Goal: Task Accomplishment & Management: Use online tool/utility

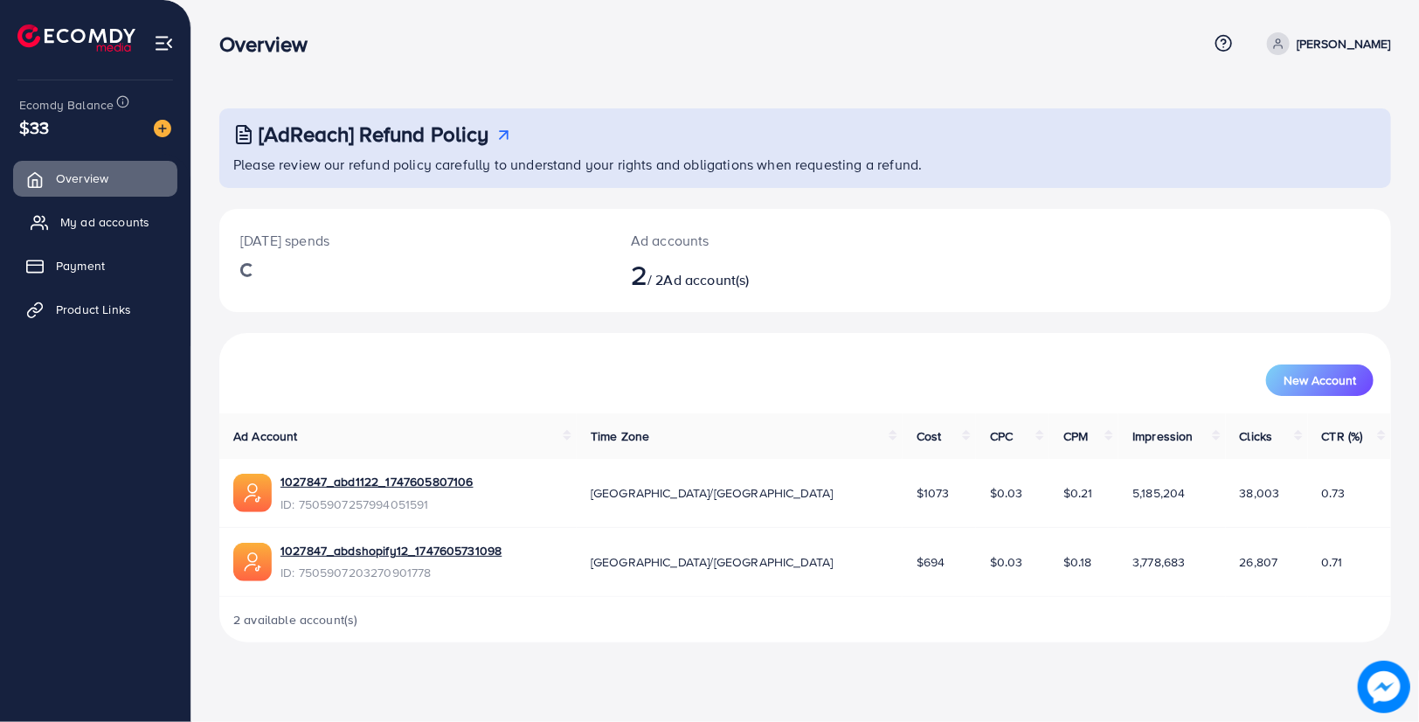
click at [142, 217] on span "My ad accounts" at bounding box center [104, 221] width 89 height 17
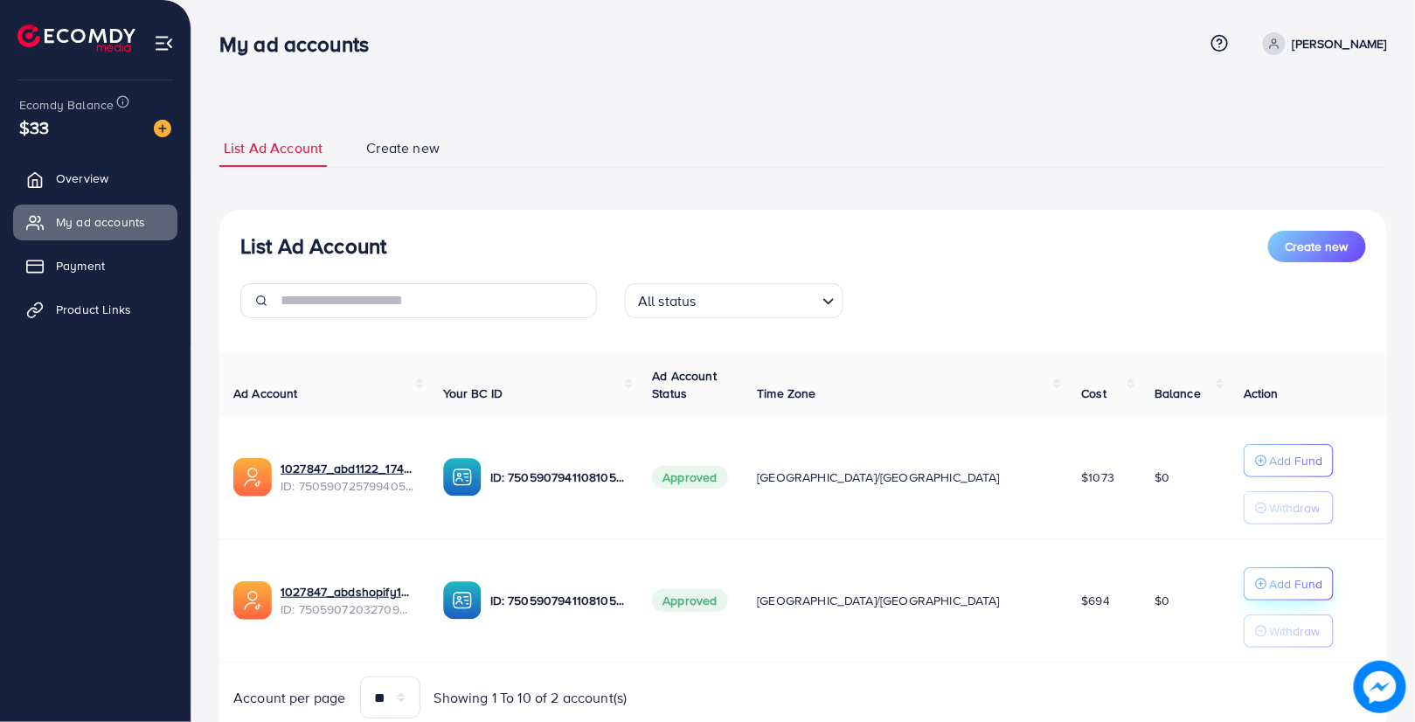
click at [1269, 584] on p "Add Fund" at bounding box center [1295, 583] width 53 height 21
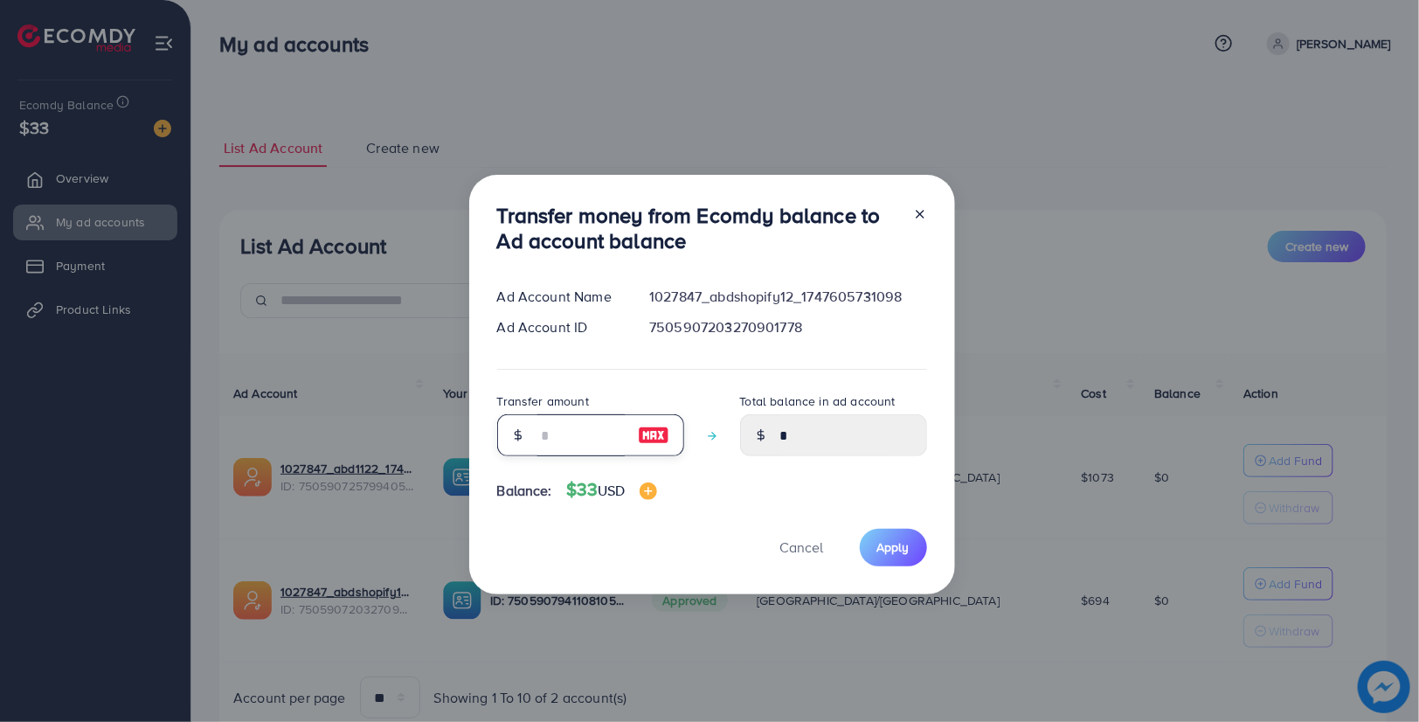
click at [580, 449] on input "number" at bounding box center [581, 435] width 87 height 42
type input "*"
type input "****"
type input "**"
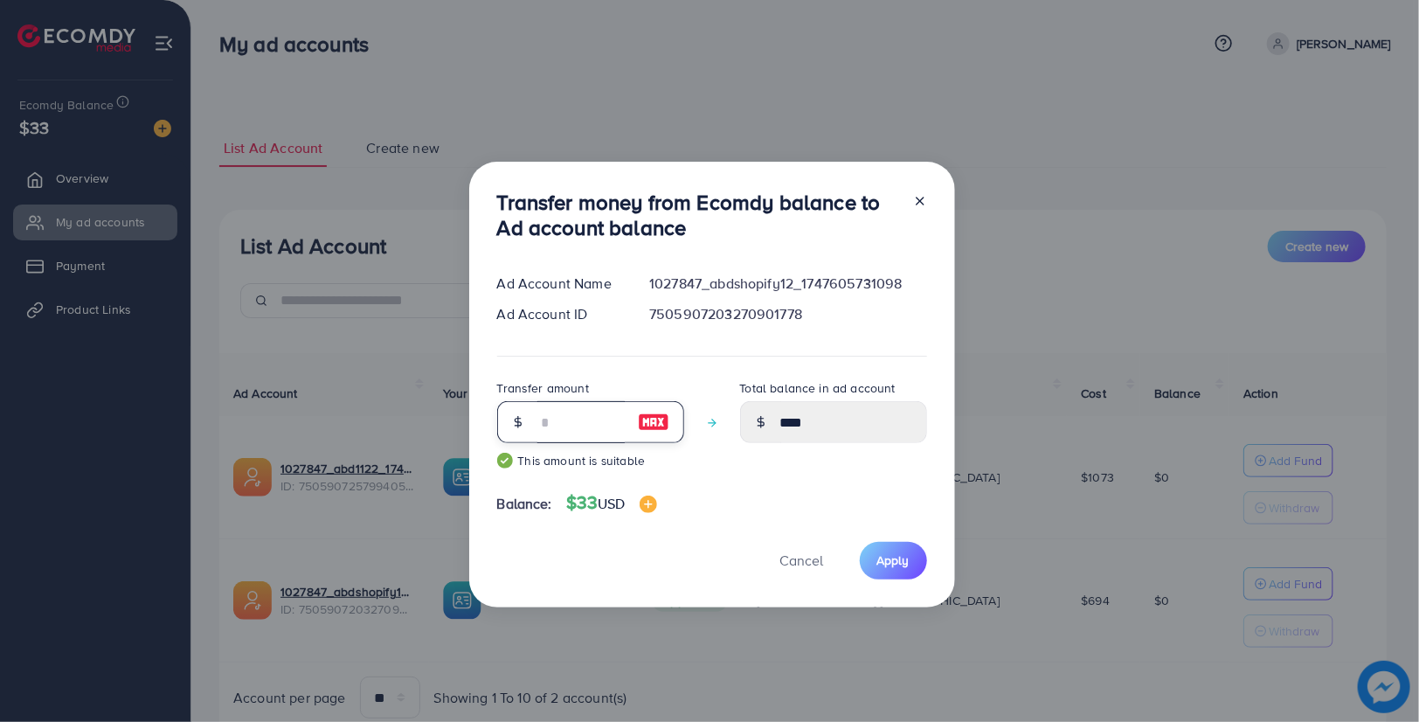
type input "*****"
type input "**"
click at [914, 567] on button "Apply" at bounding box center [893, 561] width 67 height 38
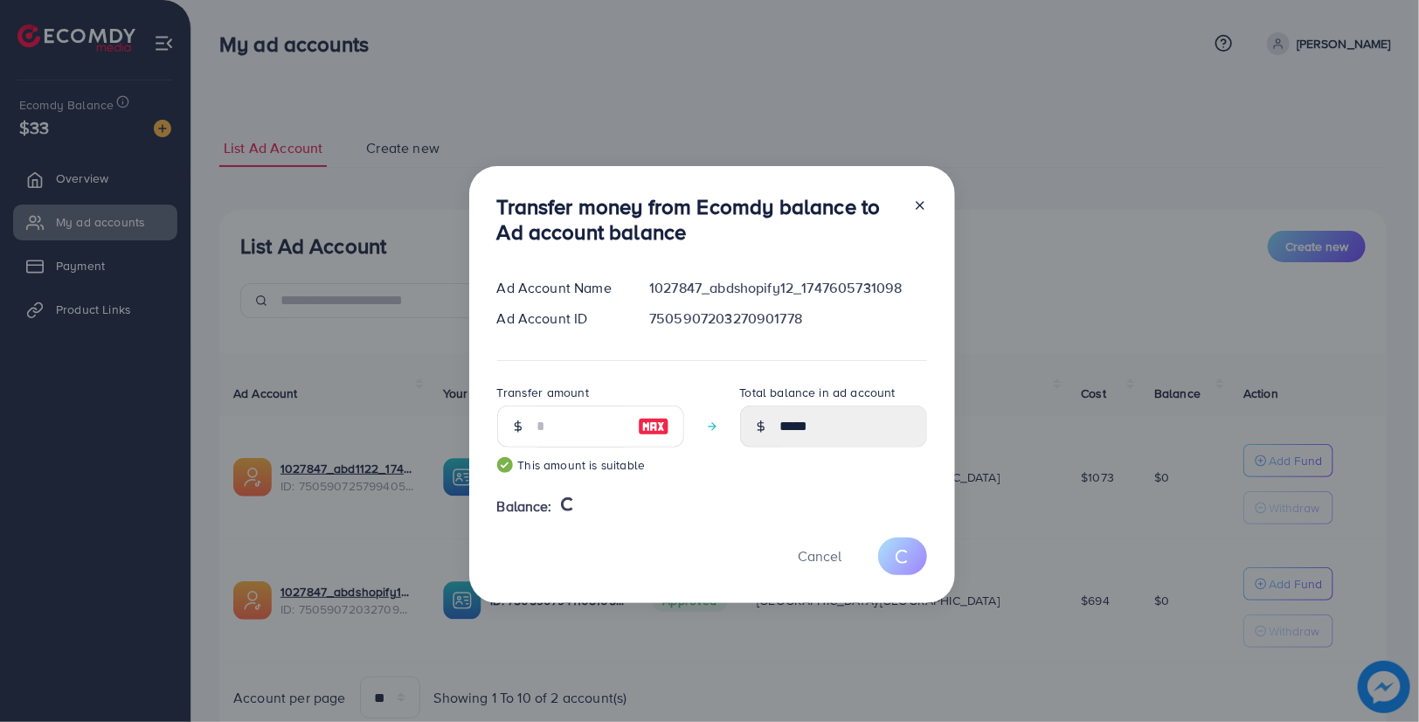
type input "*"
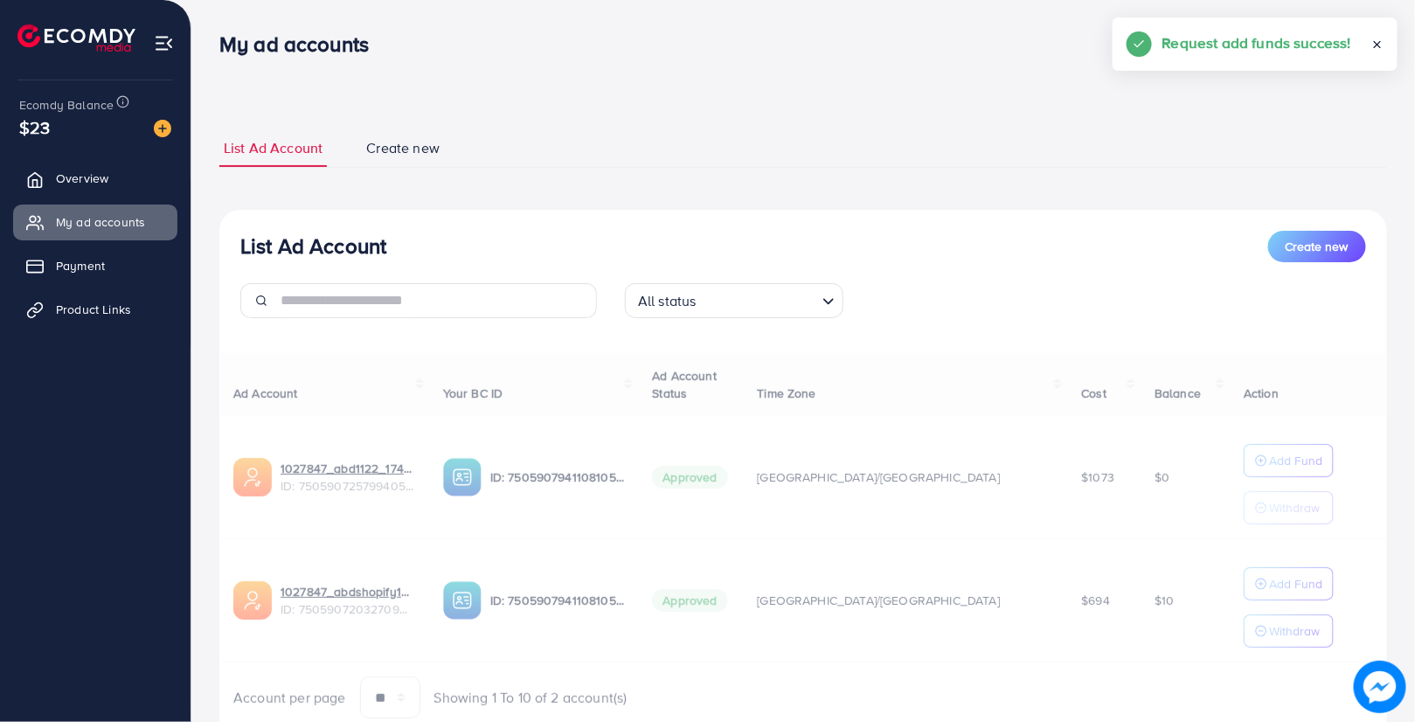
click at [1248, 627] on div "Ad Account Your BC ID Ad Account Status Time Zone Cost Balance Action 1027847_a…" at bounding box center [803, 536] width 1168 height 366
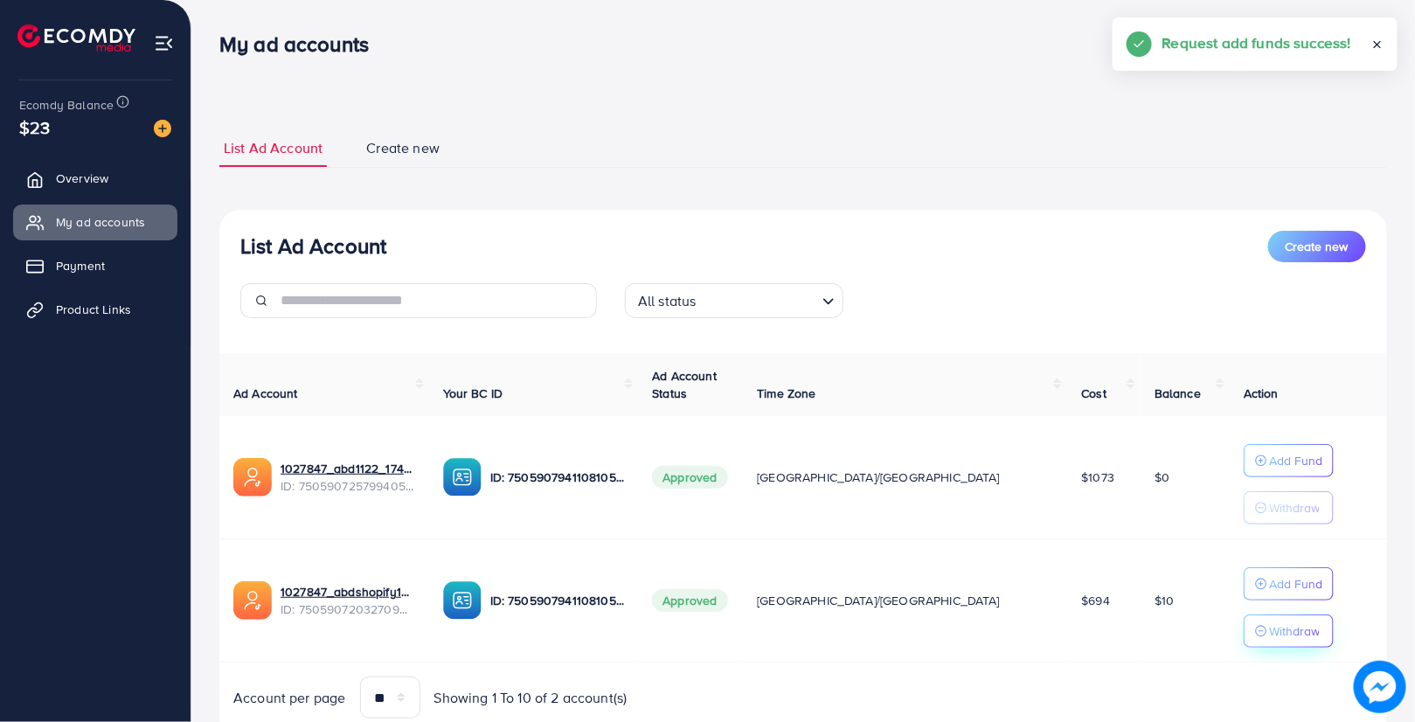
click at [1269, 629] on p "Withdraw" at bounding box center [1294, 631] width 51 height 21
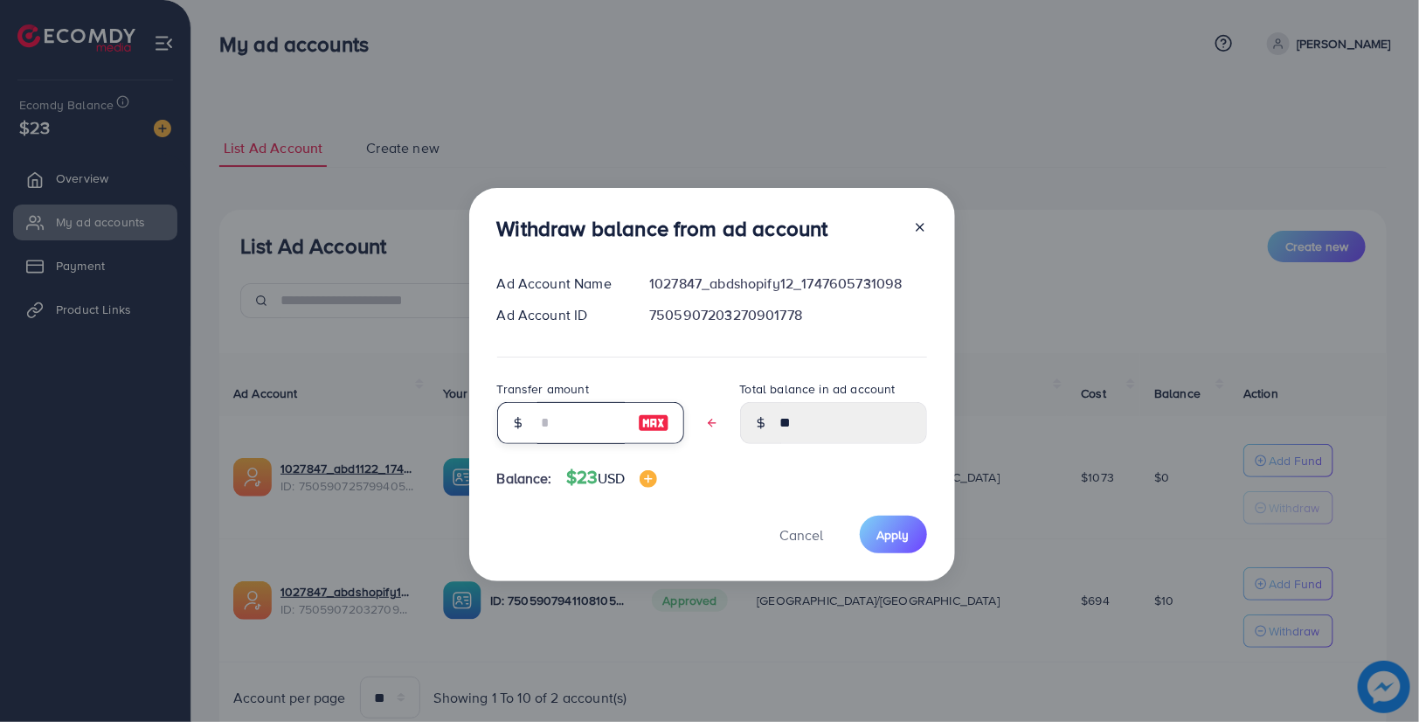
click at [597, 414] on input "text" at bounding box center [581, 423] width 87 height 42
type input "*"
type input "****"
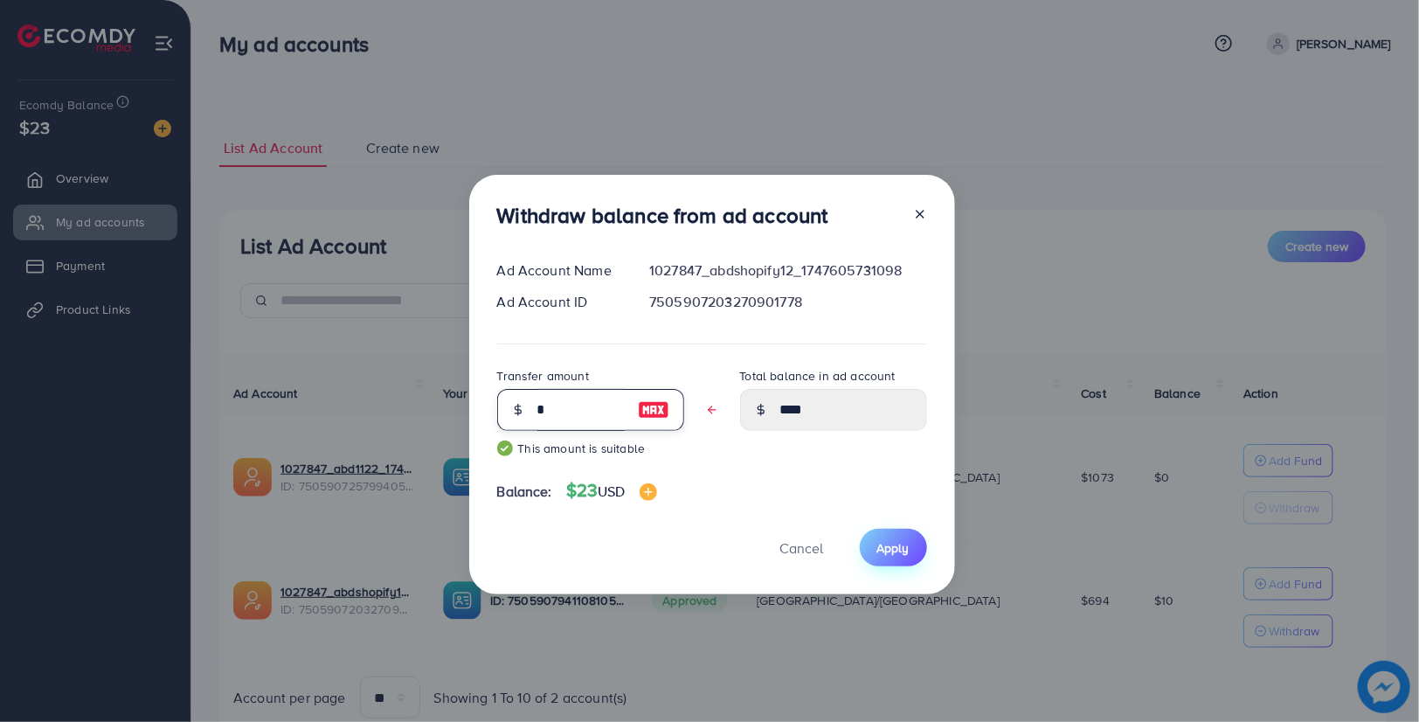
type input "*"
click at [889, 534] on button "Apply" at bounding box center [893, 548] width 67 height 38
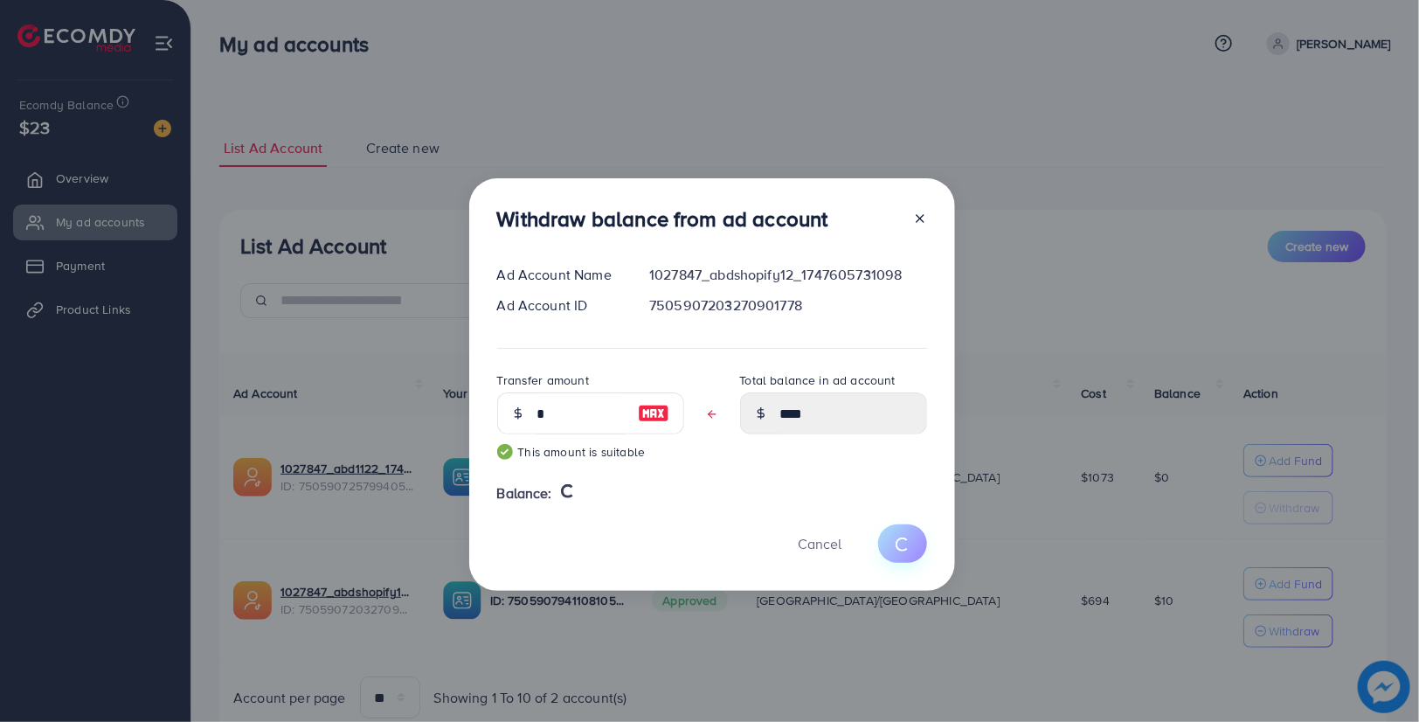
type input "**"
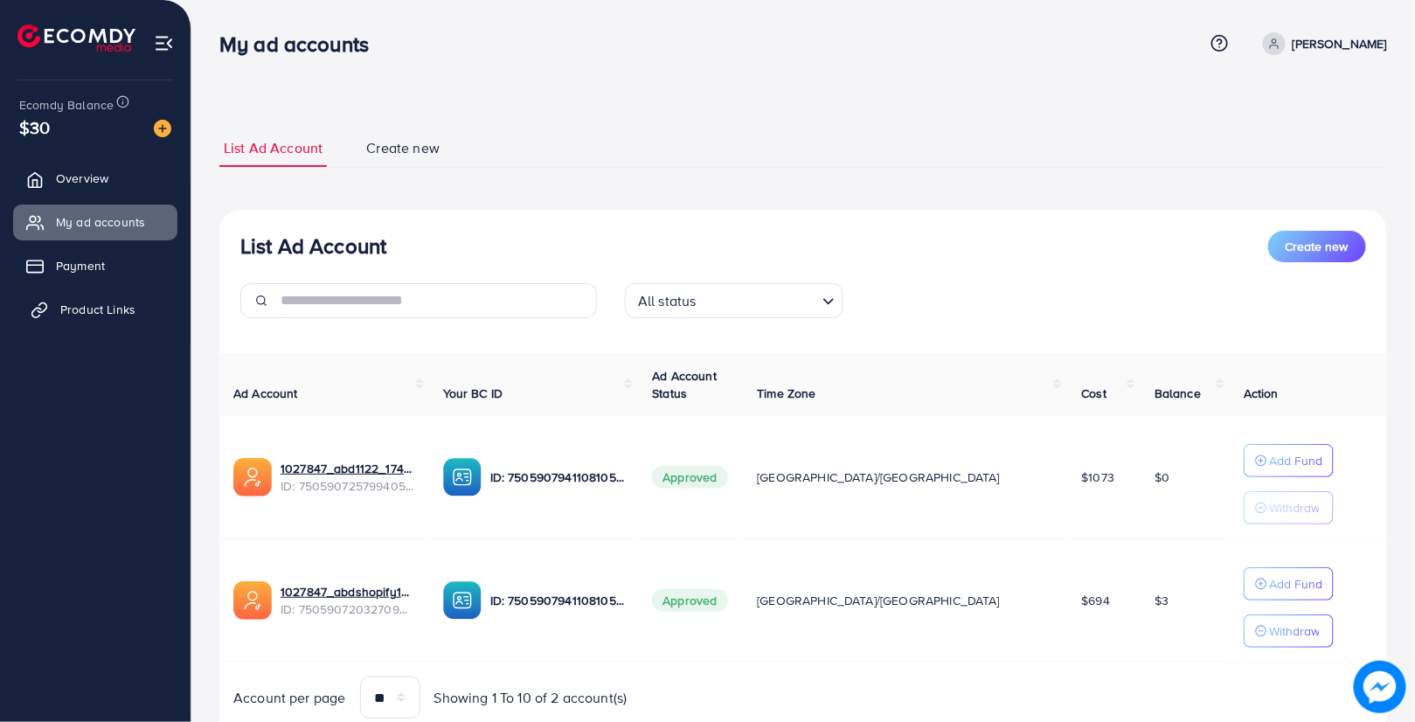
click at [129, 305] on span "Product Links" at bounding box center [97, 309] width 75 height 17
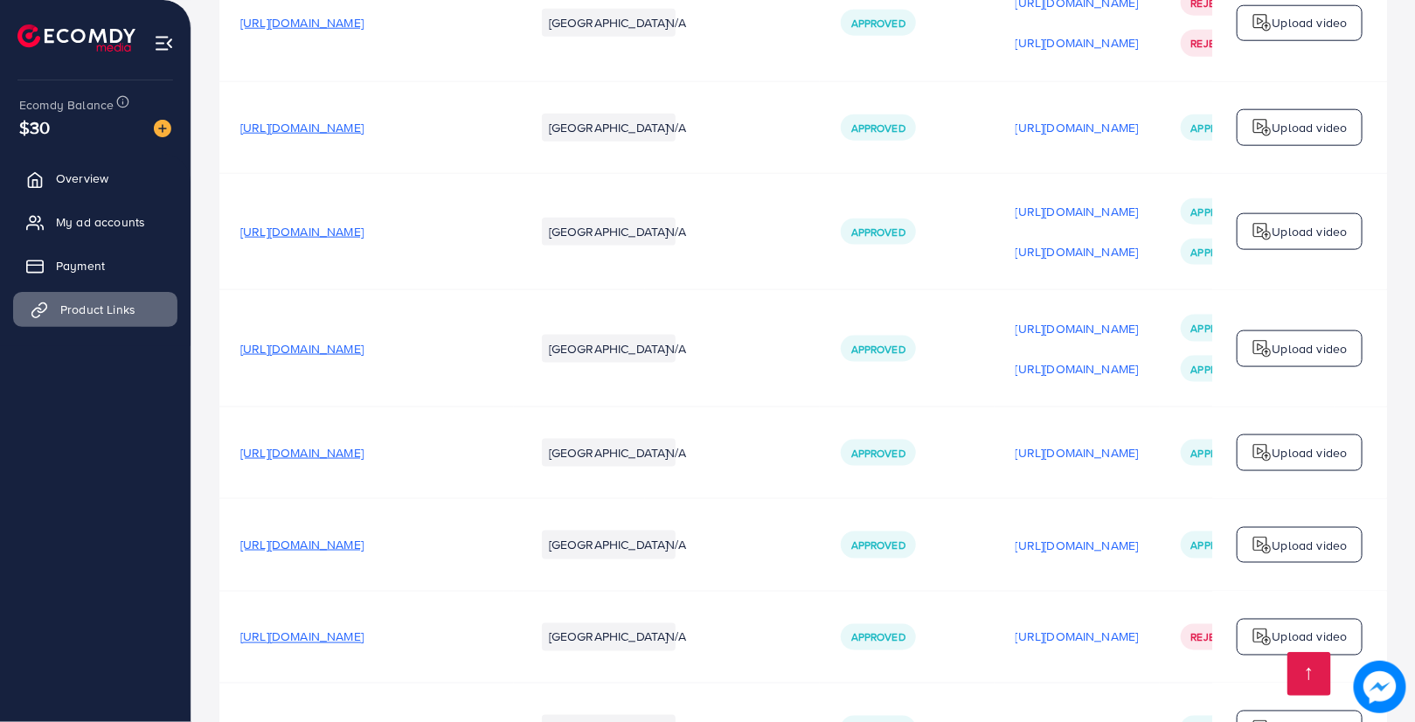
scroll to position [5989, 0]
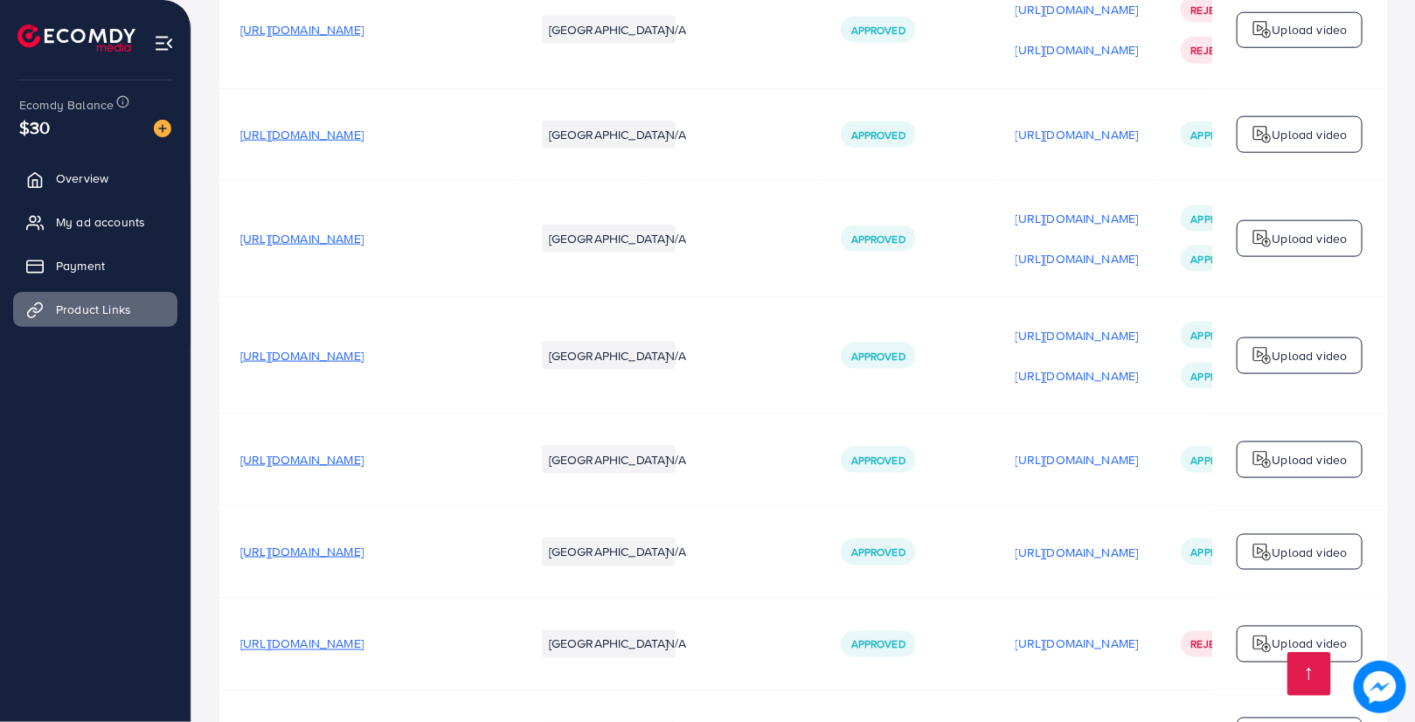
click at [364, 543] on span "[URL][DOMAIN_NAME]" at bounding box center [301, 551] width 123 height 17
click at [1276, 542] on p "Upload video" at bounding box center [1310, 552] width 75 height 21
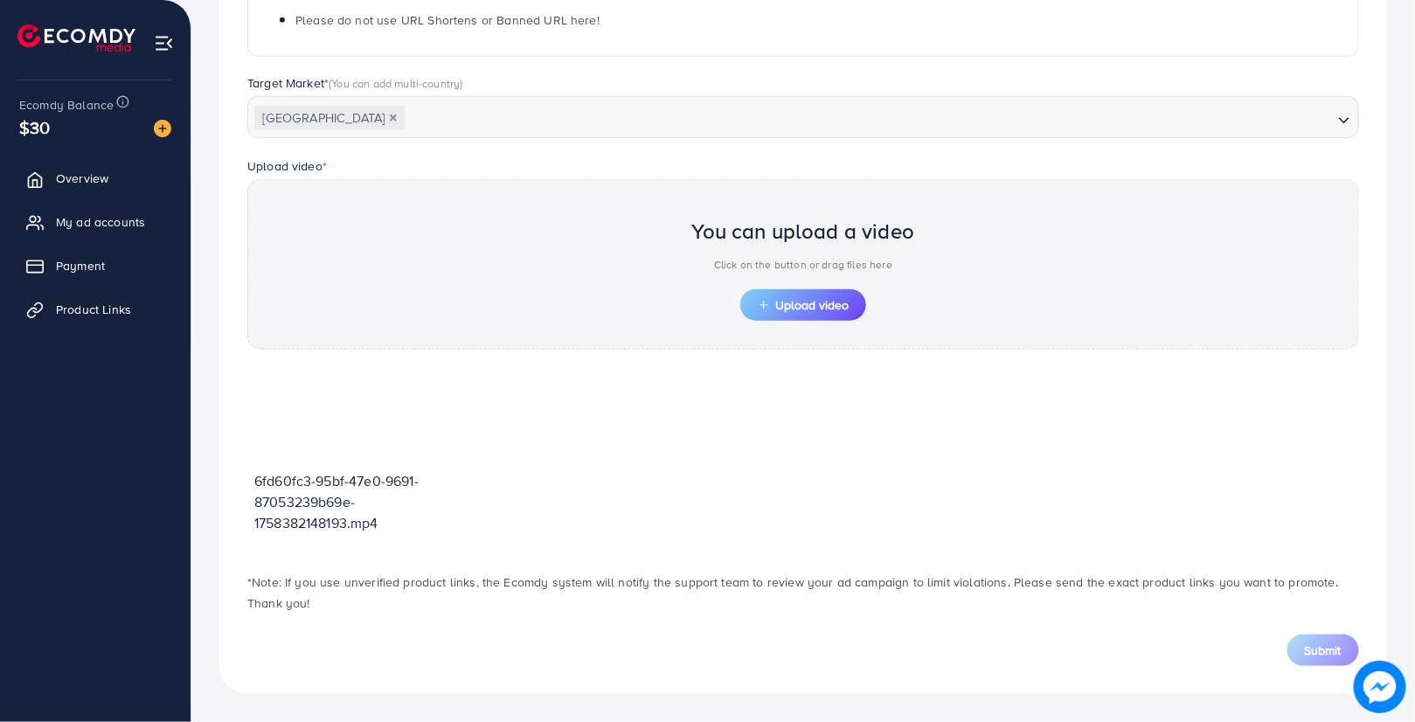
scroll to position [427, 0]
click at [767, 302] on icon "button" at bounding box center [764, 306] width 12 height 12
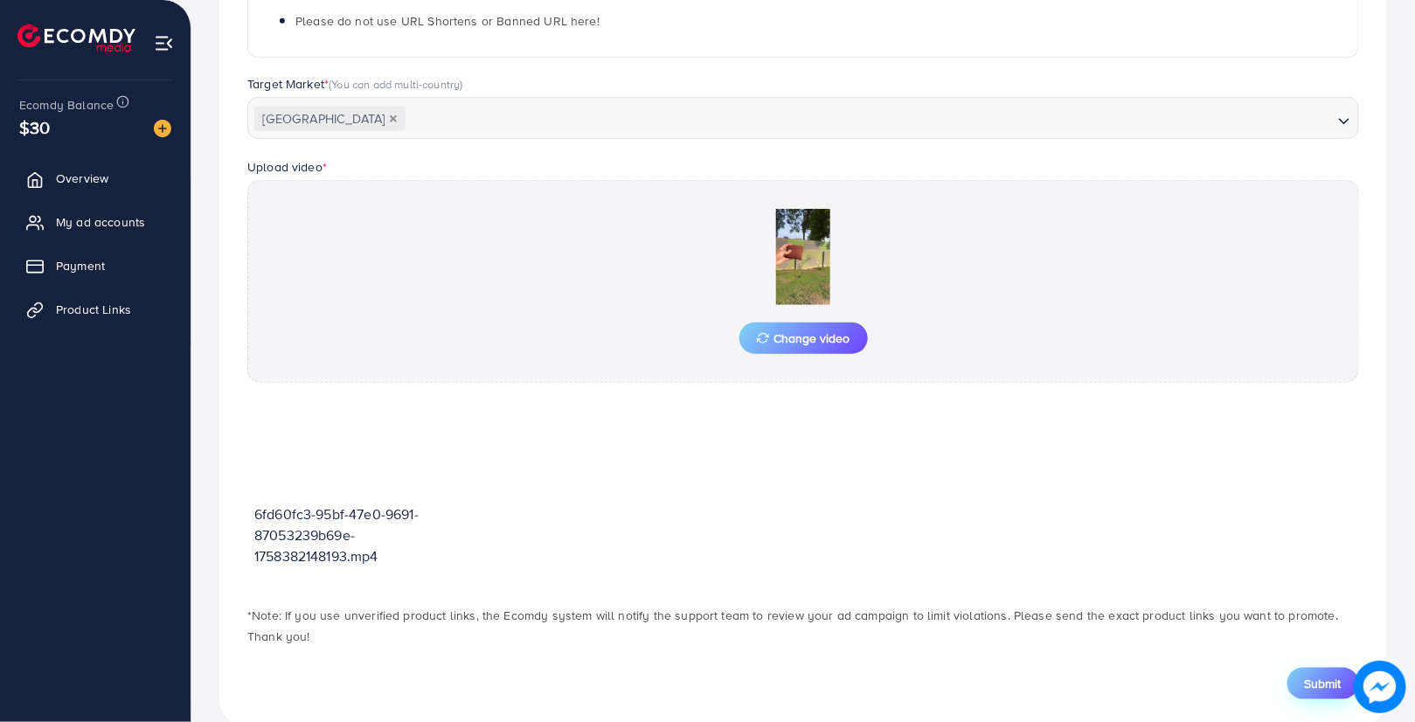
click at [1325, 675] on span "Submit" at bounding box center [1323, 683] width 37 height 17
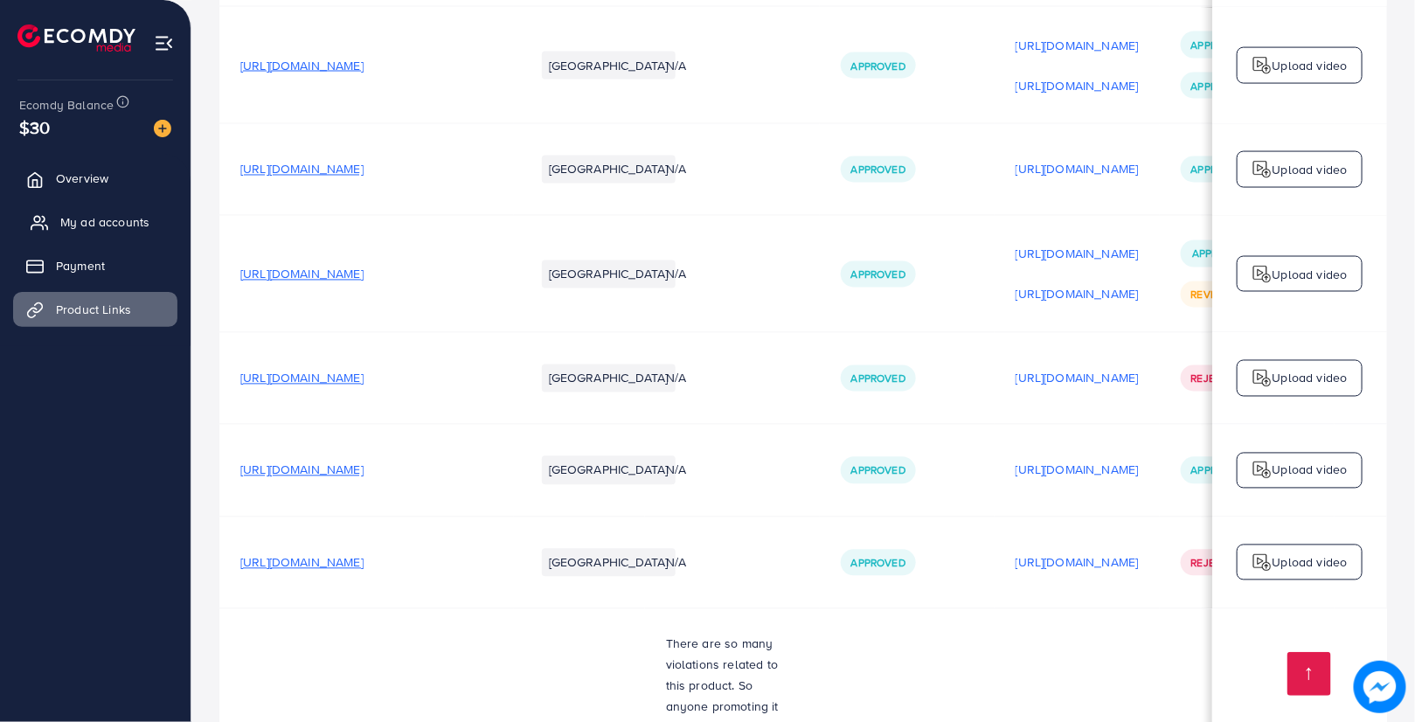
click at [112, 232] on link "My ad accounts" at bounding box center [95, 222] width 164 height 35
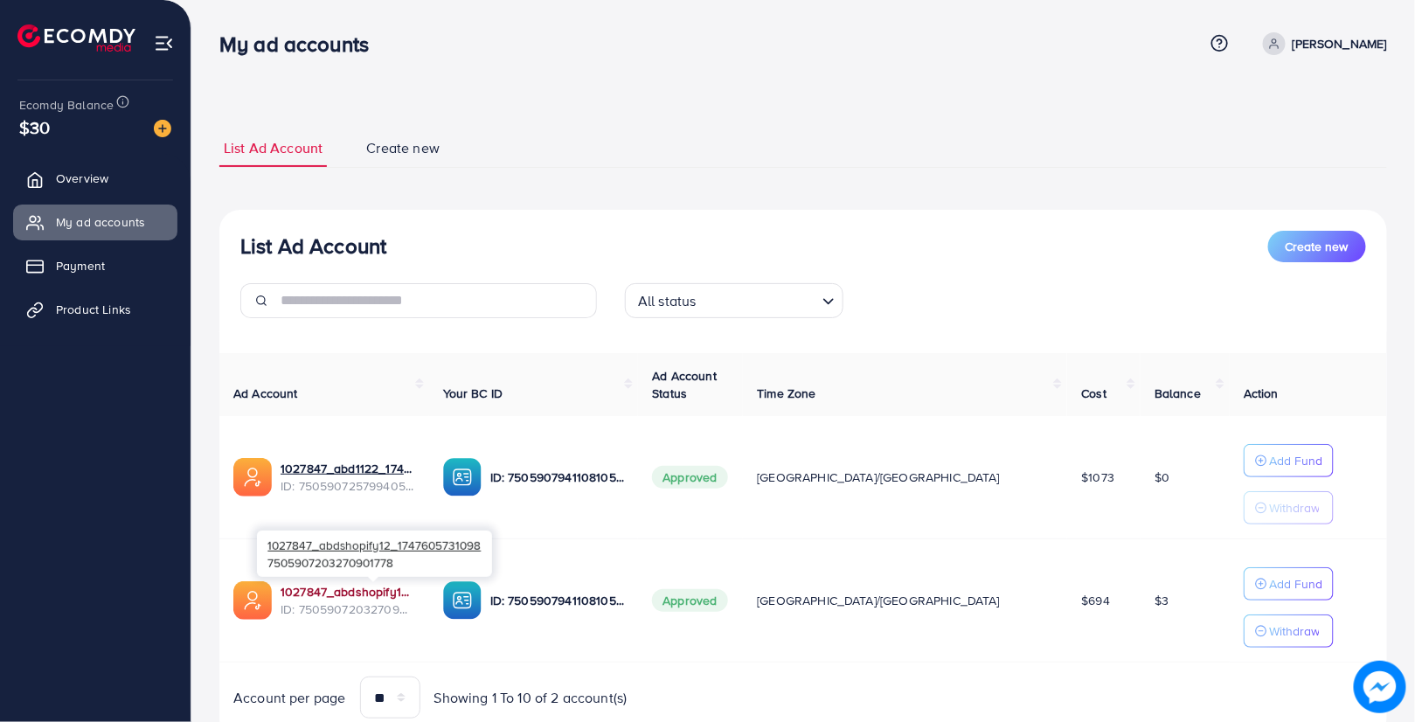
click at [406, 587] on link "1027847_abdshopify12_1747605731098" at bounding box center [348, 591] width 135 height 17
click at [112, 306] on span "Product Links" at bounding box center [97, 309] width 75 height 17
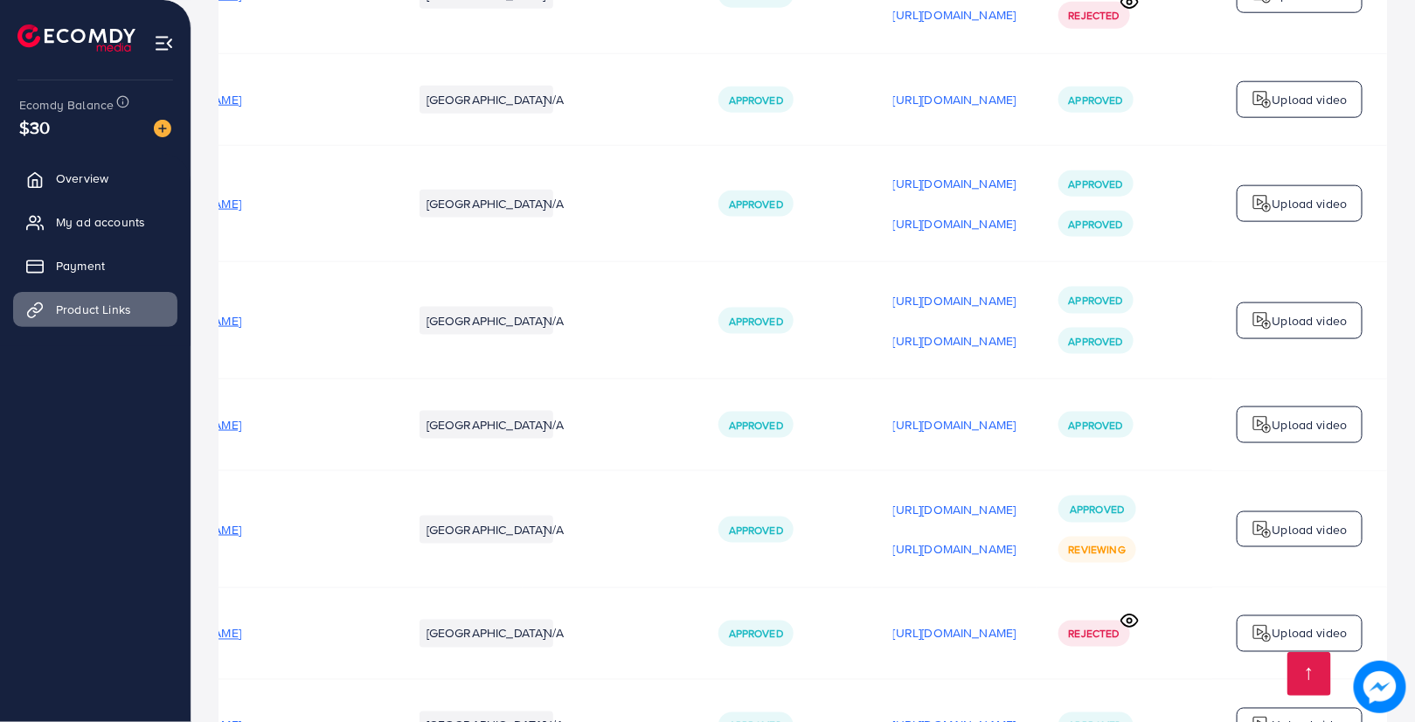
scroll to position [6024, 0]
click at [93, 301] on span "Product Links" at bounding box center [97, 309] width 75 height 17
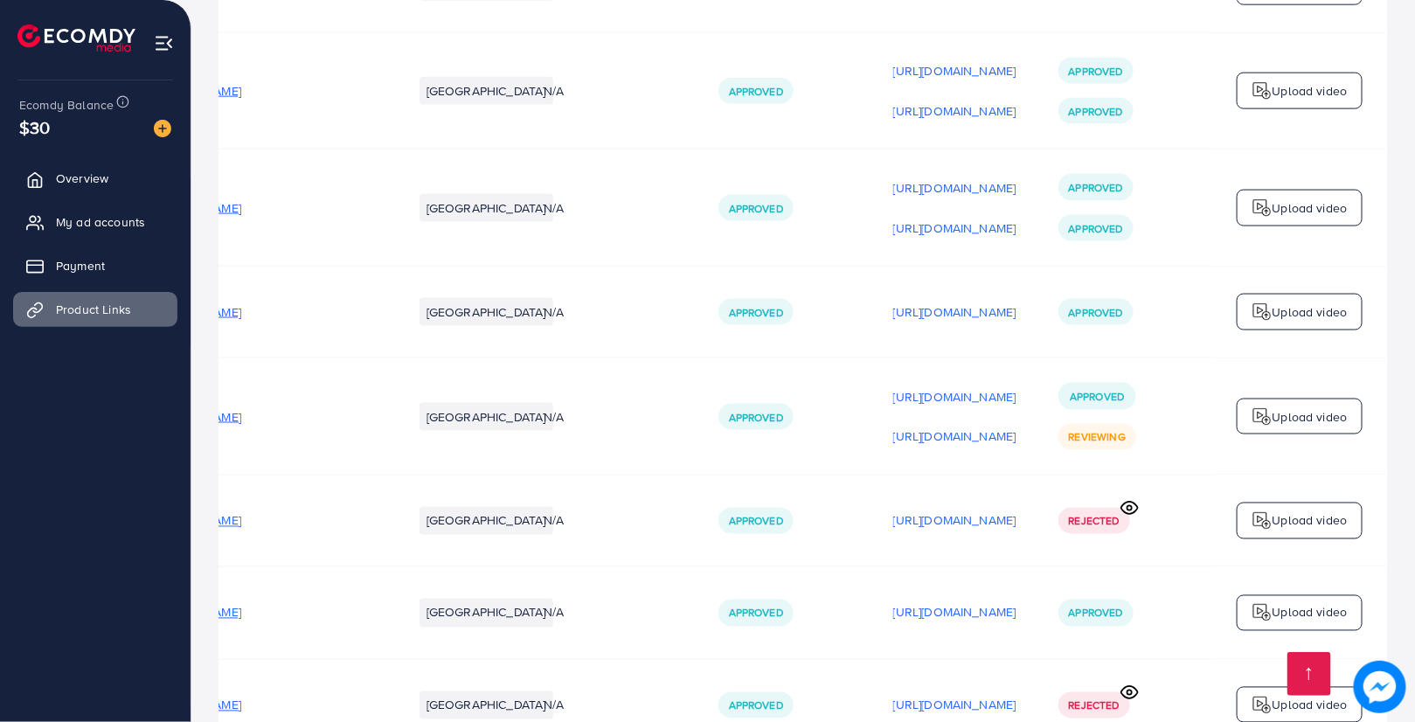
scroll to position [6134, 0]
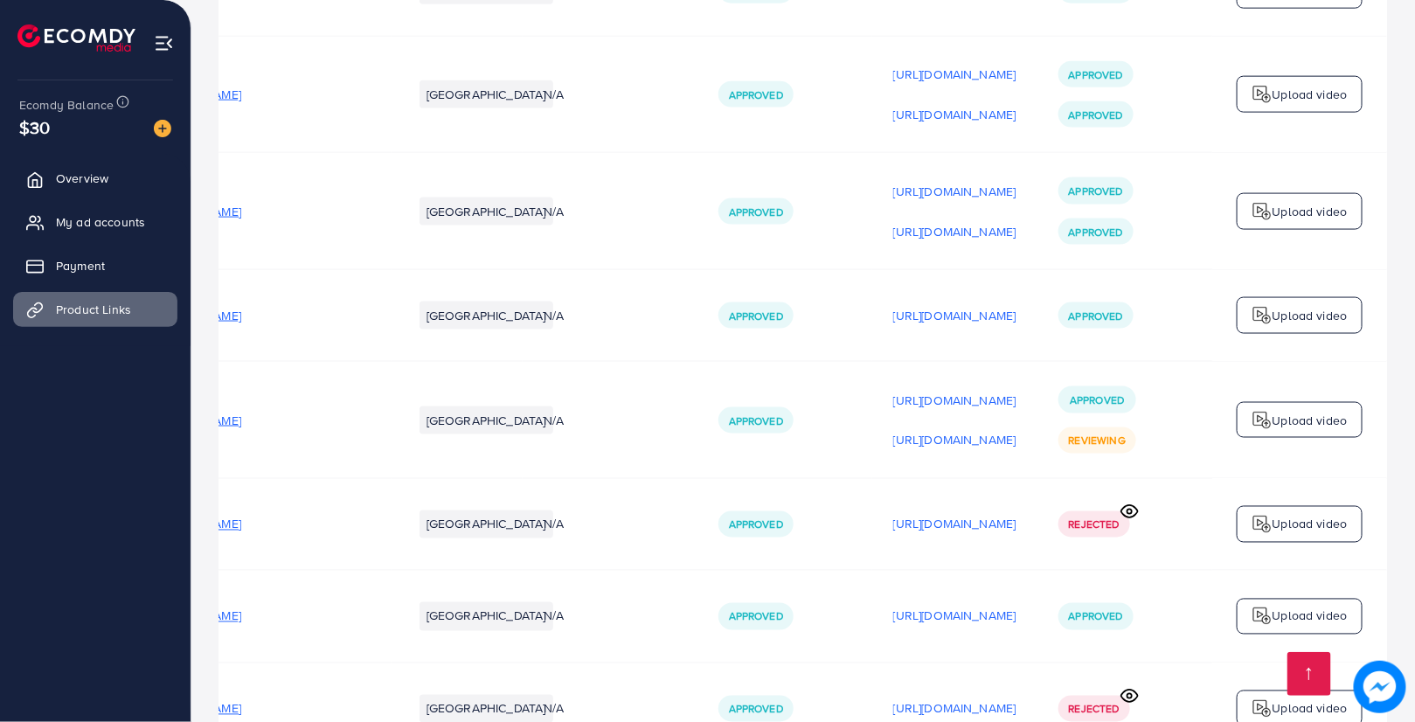
click at [241, 412] on span "[URL][DOMAIN_NAME]" at bounding box center [179, 420] width 123 height 17
